Goal: Task Accomplishment & Management: Manage account settings

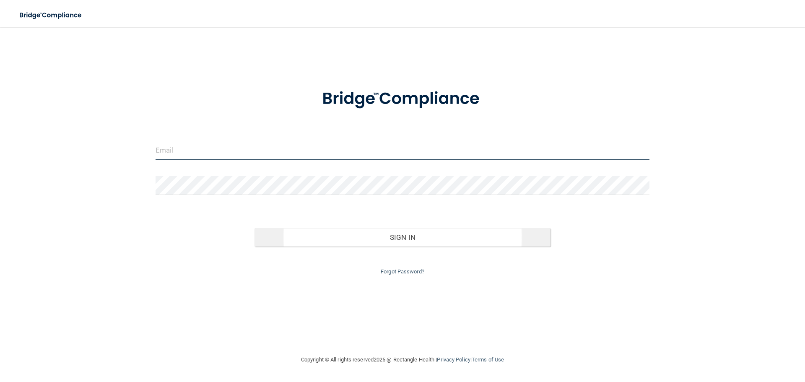
type input "[PERSON_NAME][EMAIL_ADDRESS][DOMAIN_NAME]"
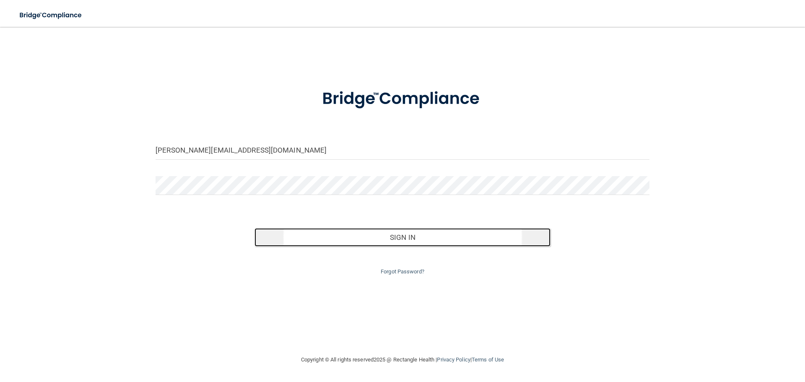
click at [382, 235] on button "Sign In" at bounding box center [403, 237] width 297 height 18
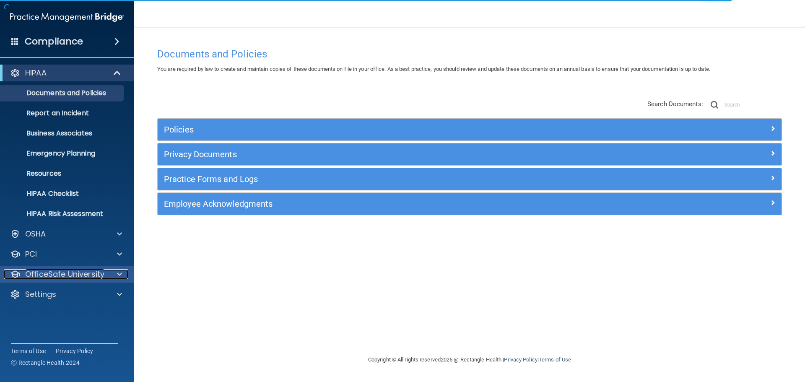
click at [100, 274] on p "OfficeSafe University" at bounding box center [64, 274] width 79 height 10
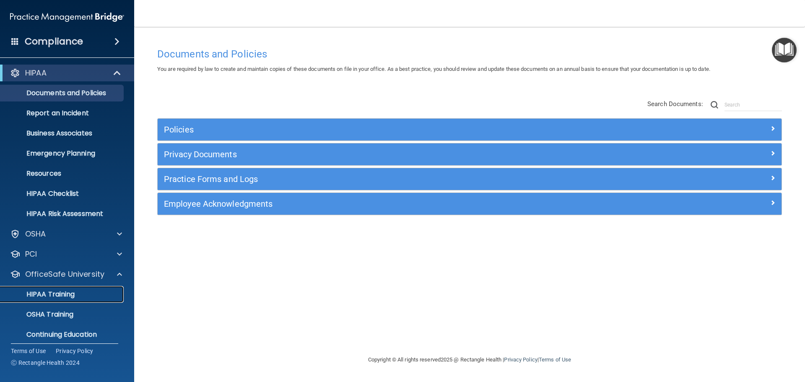
click at [69, 300] on link "HIPAA Training" at bounding box center [58, 294] width 132 height 17
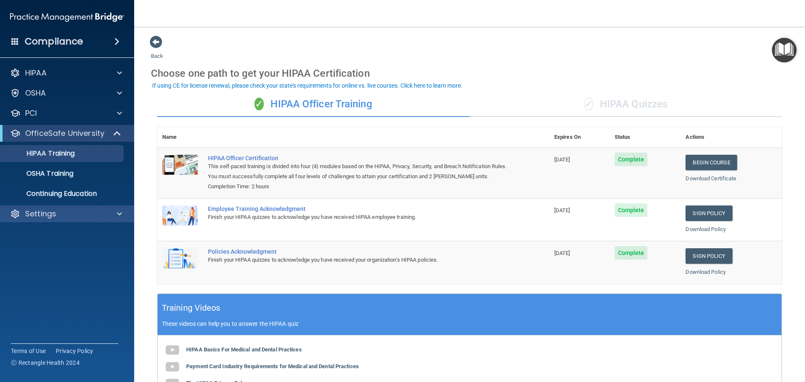
click at [69, 208] on div "Settings" at bounding box center [67, 214] width 135 height 17
click at [117, 213] on span at bounding box center [119, 214] width 5 height 10
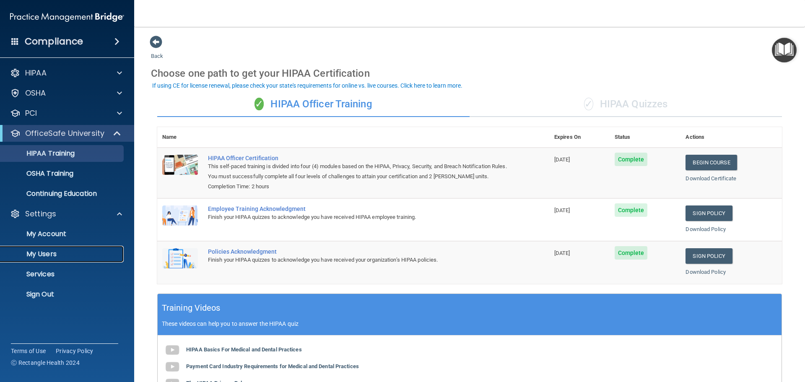
click at [45, 253] on p "My Users" at bounding box center [62, 254] width 115 height 8
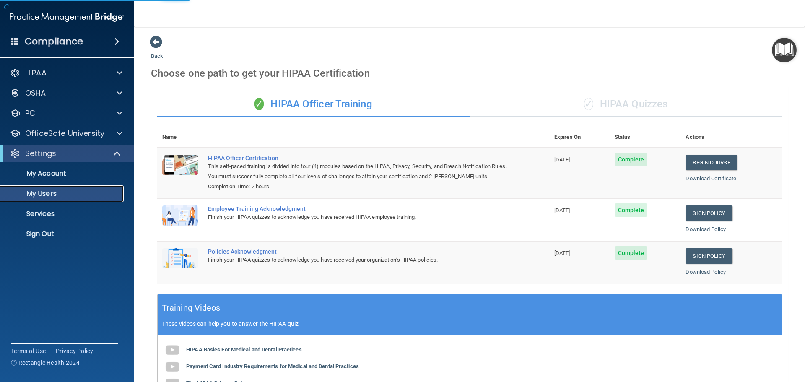
select select "20"
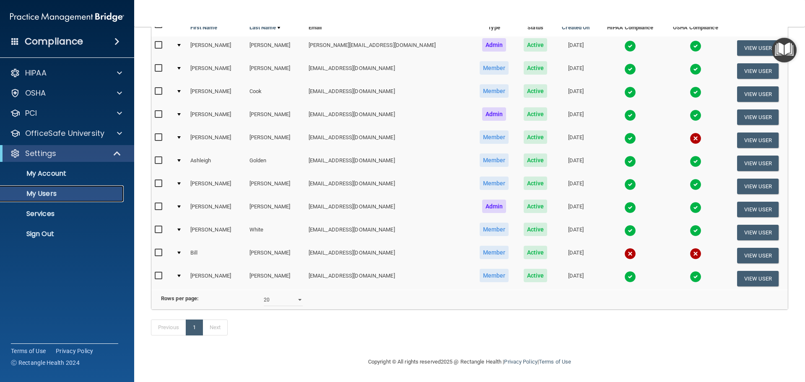
scroll to position [104, 0]
click at [179, 244] on td at bounding box center [180, 255] width 14 height 23
click at [181, 252] on div at bounding box center [178, 253] width 3 height 3
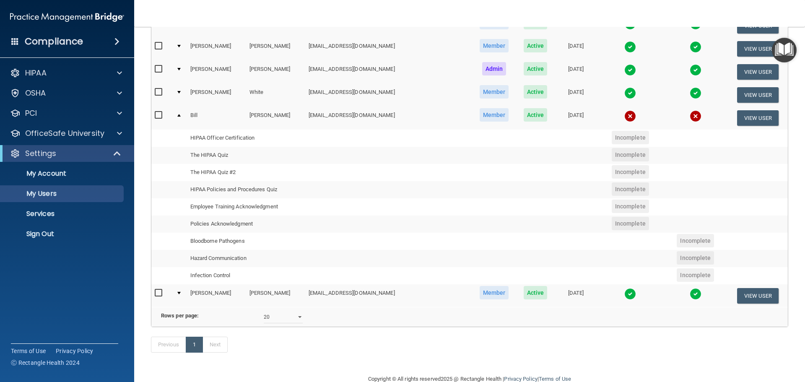
scroll to position [230, 0]
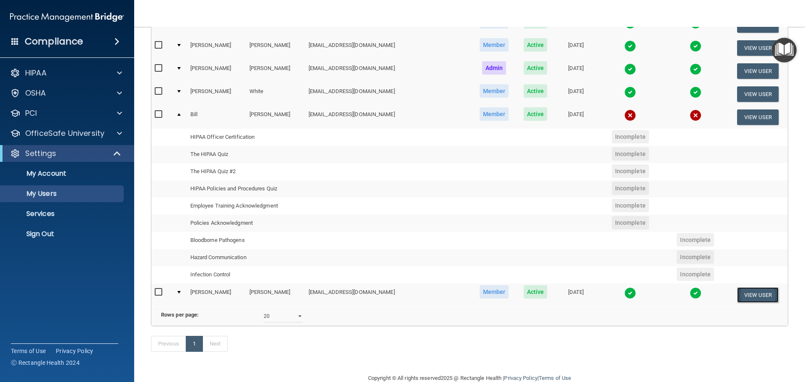
click at [743, 295] on button "View User" at bounding box center [759, 295] width 42 height 16
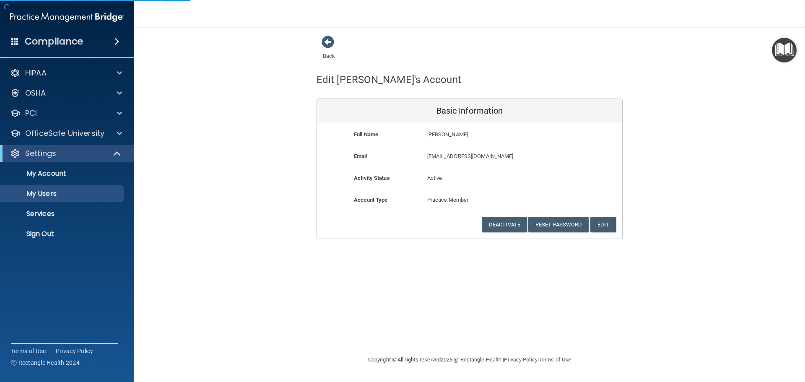
select select "20"
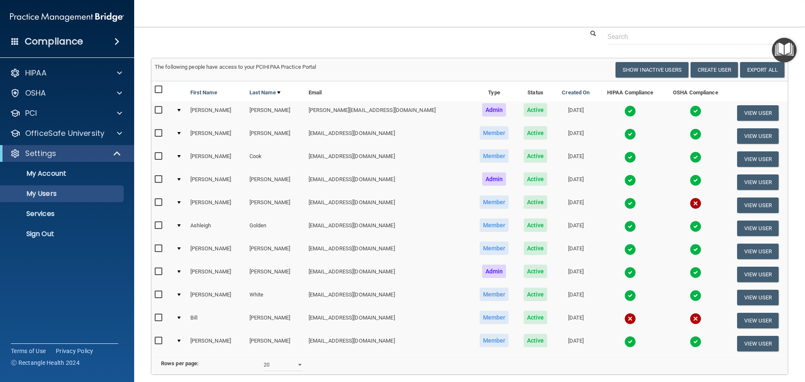
scroll to position [42, 0]
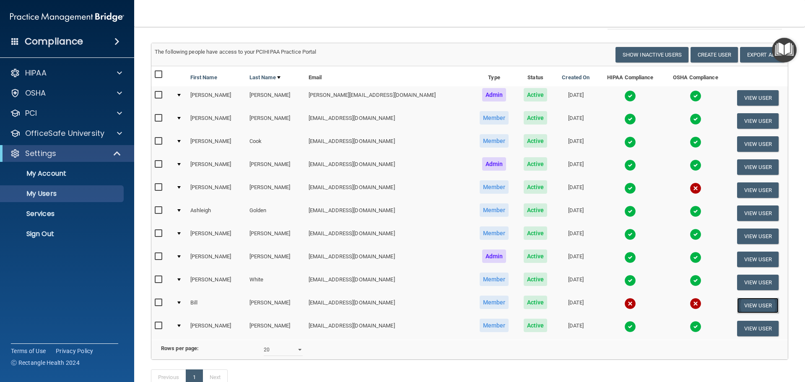
click at [757, 306] on button "View User" at bounding box center [759, 306] width 42 height 16
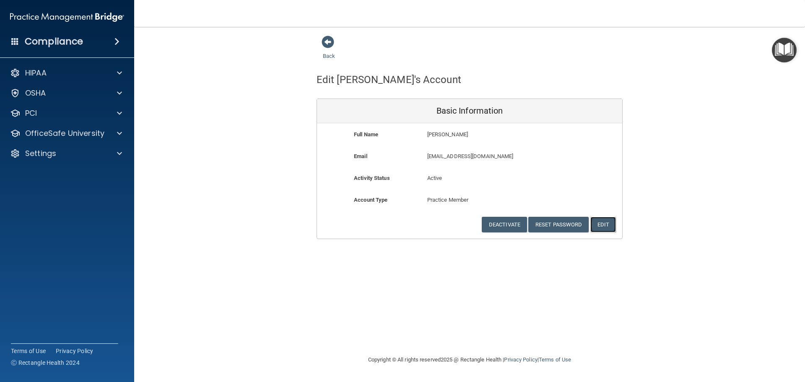
click at [605, 220] on button "Edit" at bounding box center [604, 225] width 26 height 16
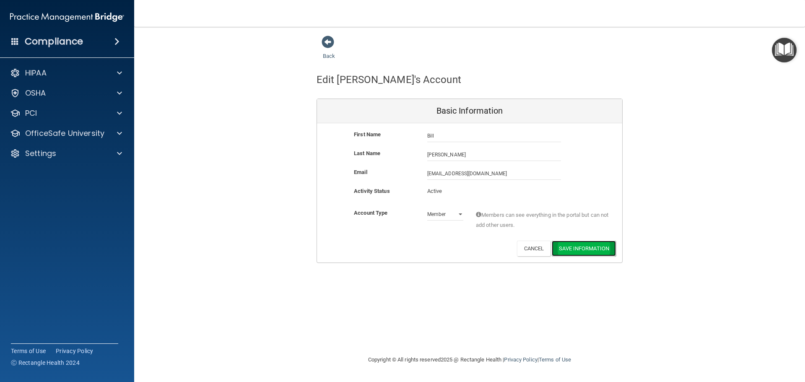
click at [600, 247] on button "Save Information" at bounding box center [584, 249] width 64 height 16
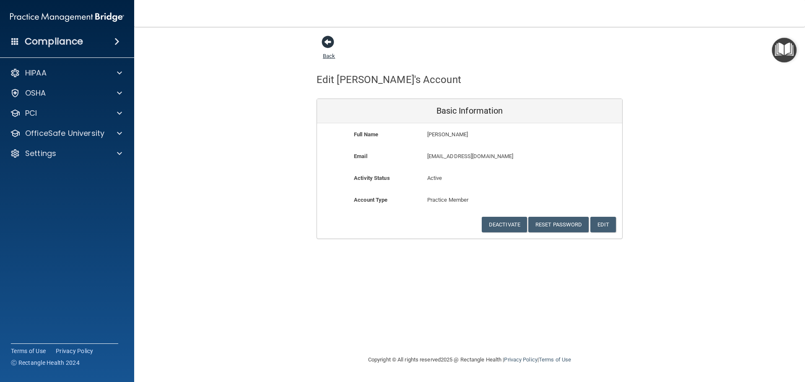
drag, startPoint x: 319, startPoint y: 37, endPoint x: 330, endPoint y: 41, distance: 11.4
click at [321, 39] on div "Back" at bounding box center [342, 48] width 51 height 26
click at [330, 42] on span at bounding box center [328, 42] width 13 height 13
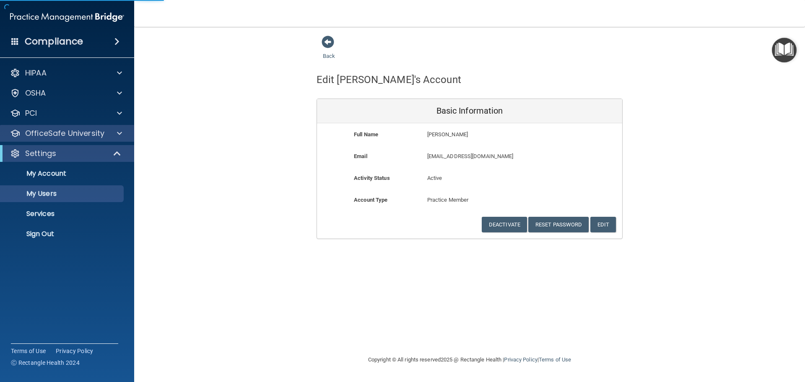
select select "20"
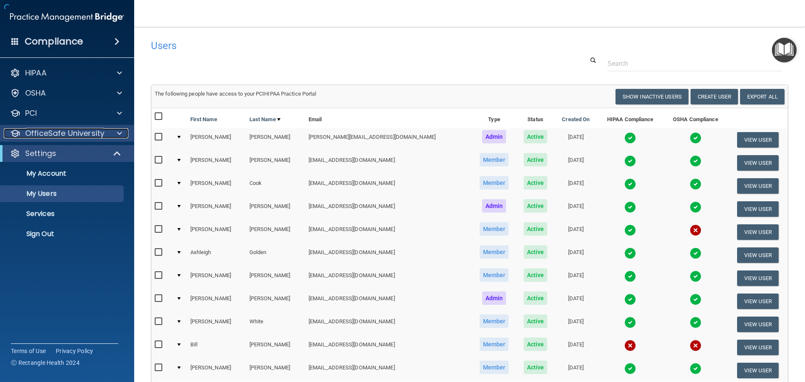
click at [111, 128] on div at bounding box center [118, 133] width 21 height 10
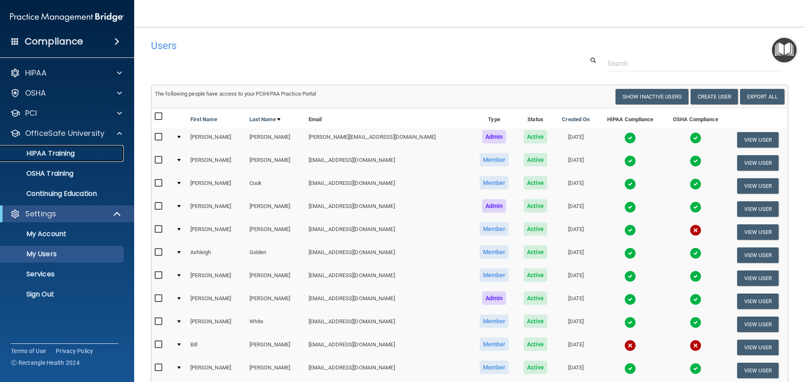
click at [76, 158] on link "HIPAA Training" at bounding box center [58, 153] width 132 height 17
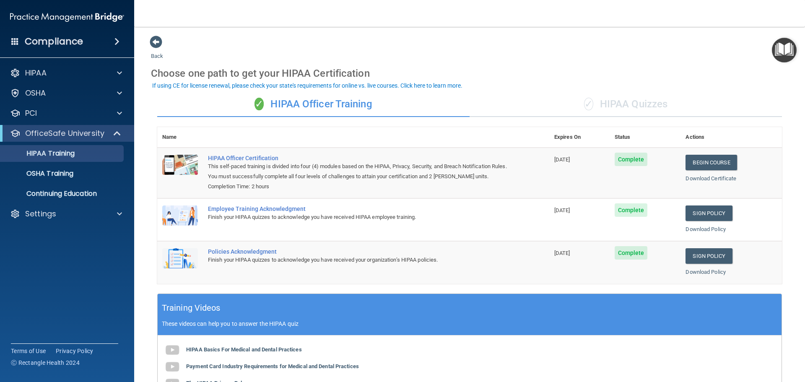
click at [589, 103] on span "✓" at bounding box center [588, 104] width 9 height 13
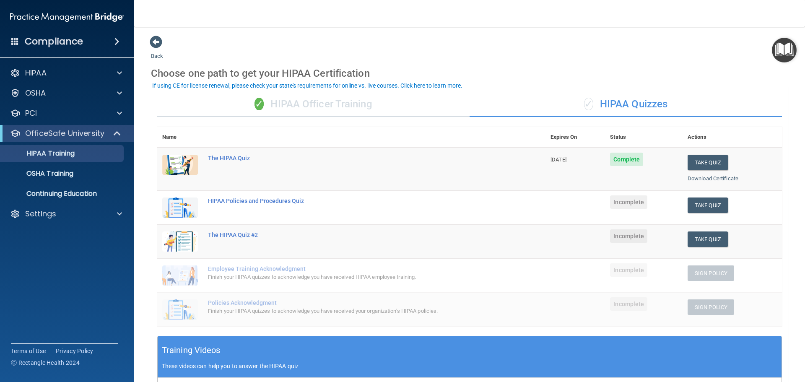
click at [289, 107] on div "✓ HIPAA Officer Training" at bounding box center [313, 104] width 313 height 25
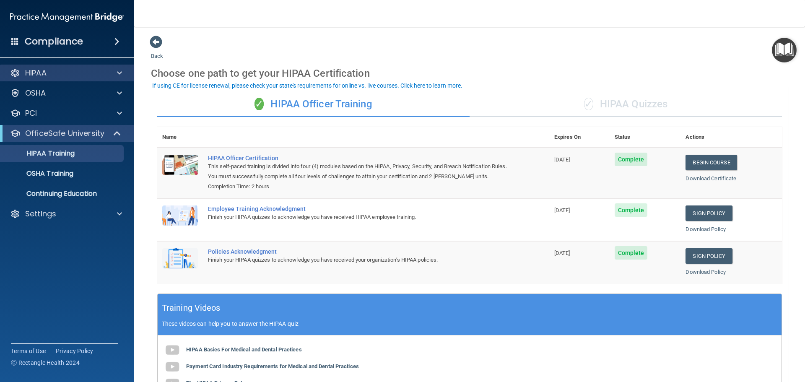
click at [88, 78] on div "HIPAA" at bounding box center [67, 73] width 135 height 17
click at [115, 132] on span at bounding box center [118, 133] width 7 height 10
